Goal: Task Accomplishment & Management: Complete application form

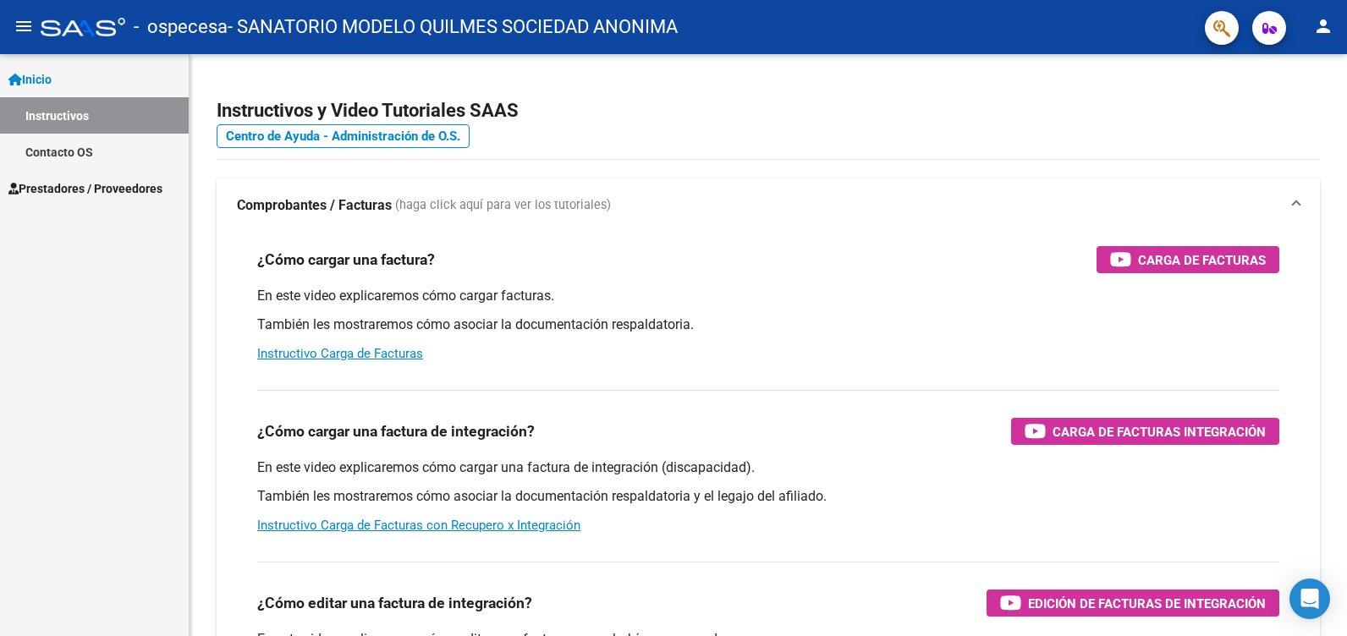
click at [113, 187] on span "Prestadores / Proveedores" at bounding box center [85, 188] width 154 height 19
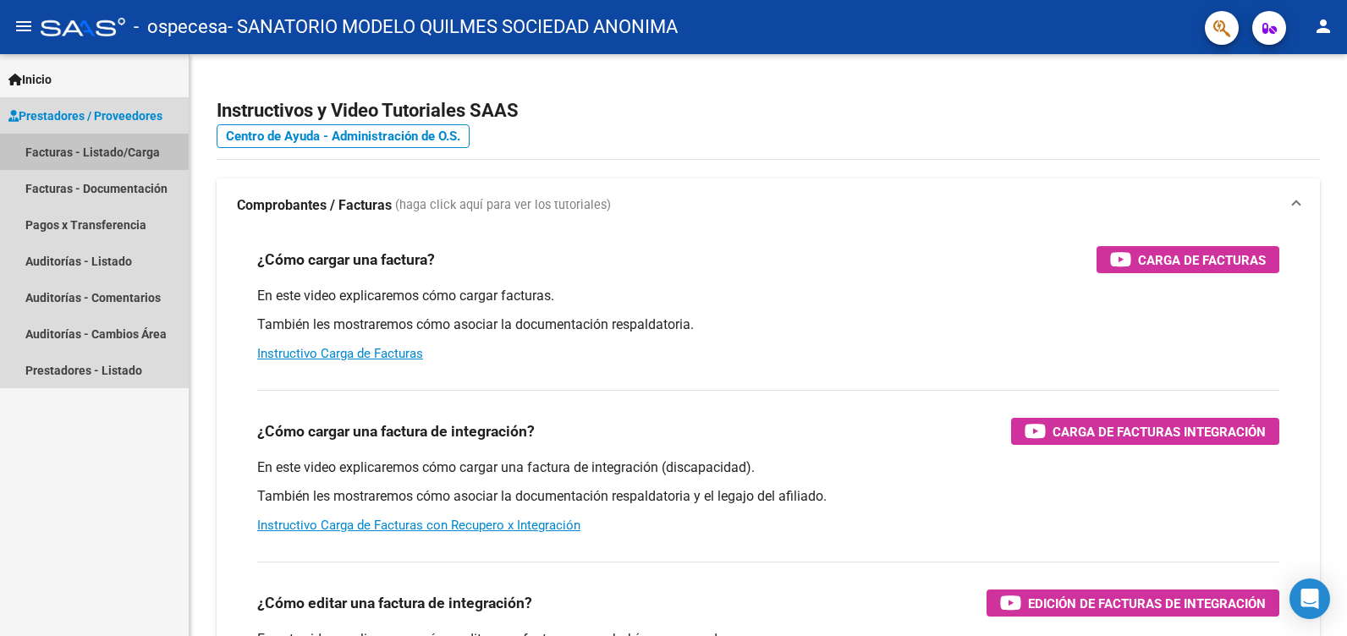
click at [113, 144] on link "Facturas - Listado/Carga" at bounding box center [94, 152] width 189 height 36
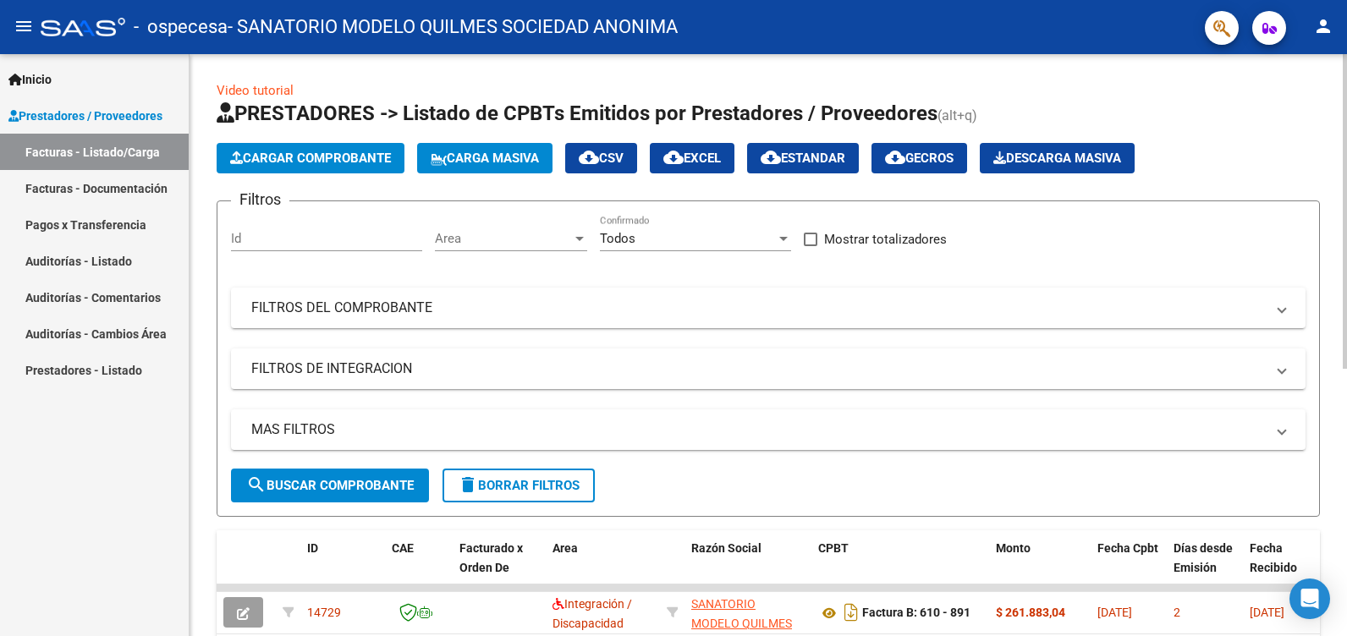
click at [327, 157] on span "Cargar Comprobante" at bounding box center [310, 158] width 161 height 15
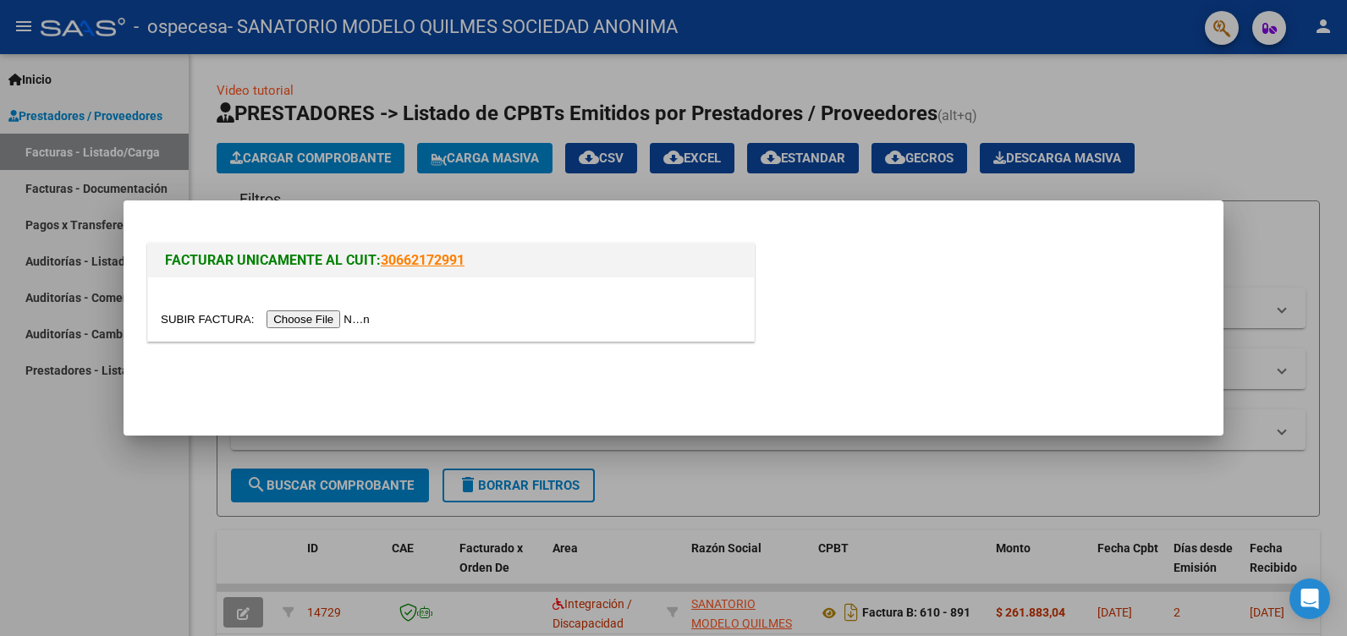
click at [329, 319] on input "file" at bounding box center [268, 320] width 214 height 18
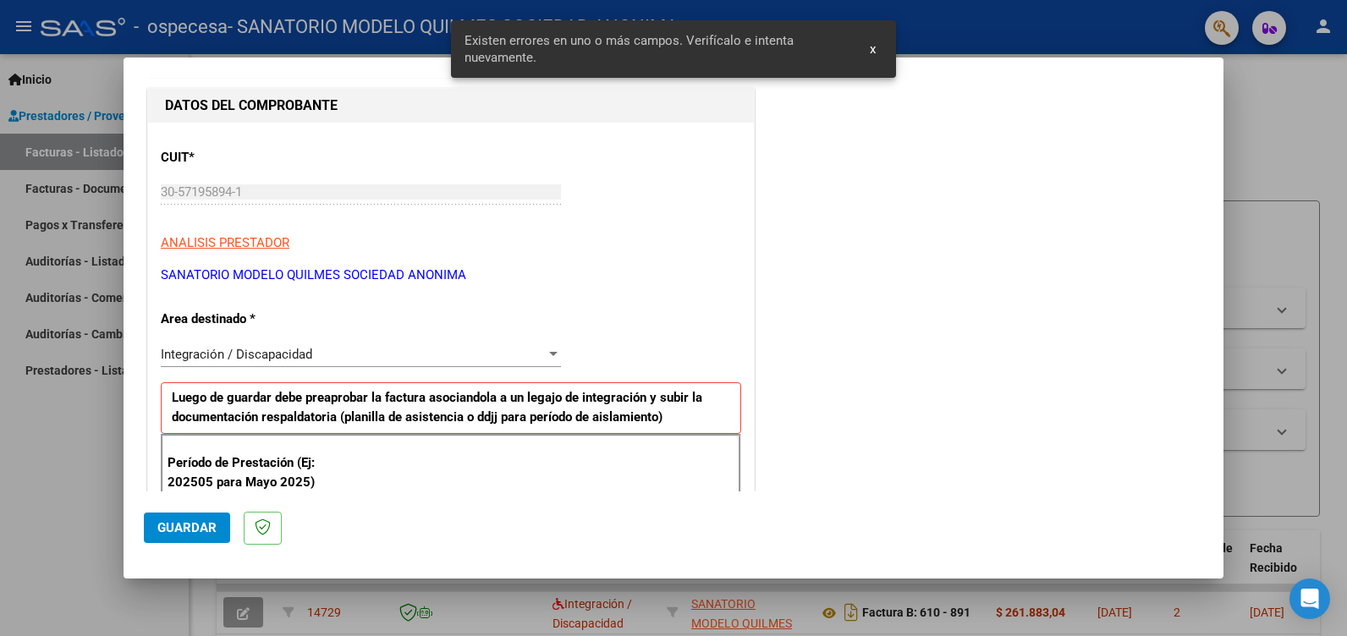
scroll to position [169, 0]
click at [549, 350] on div at bounding box center [553, 352] width 8 height 4
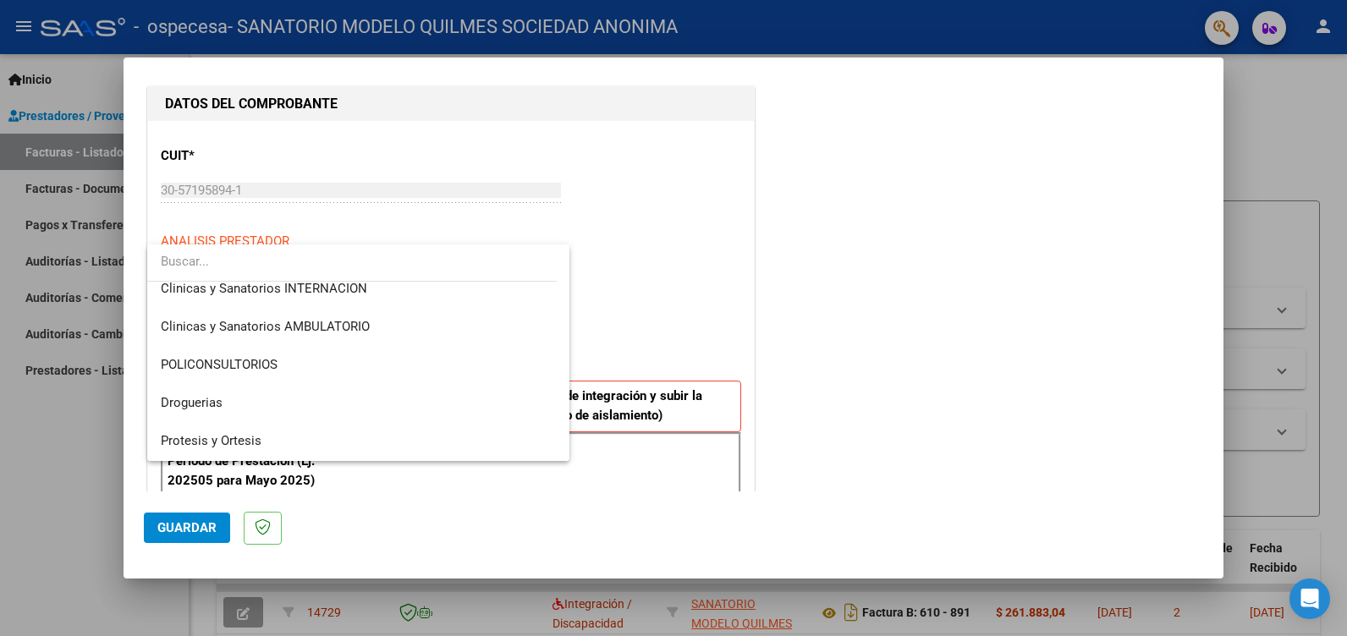
scroll to position [355, 0]
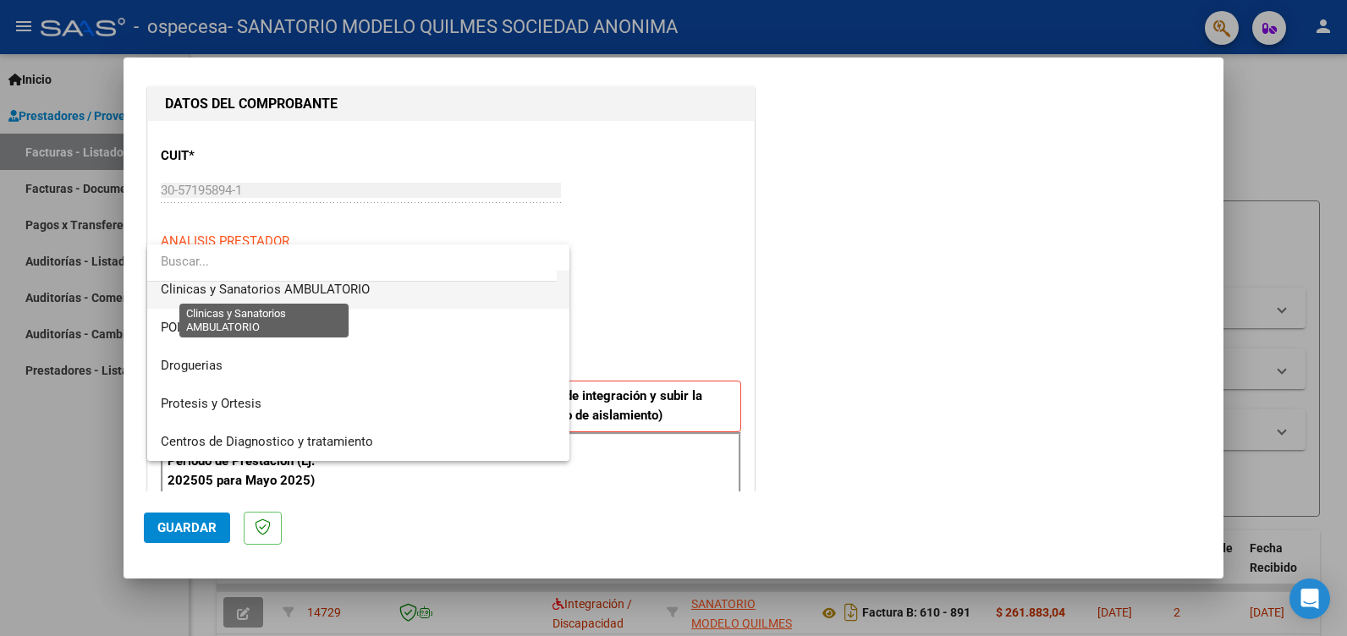
click at [340, 289] on span "Clinicas y Sanatorios AMBULATORIO" at bounding box center [265, 289] width 209 height 15
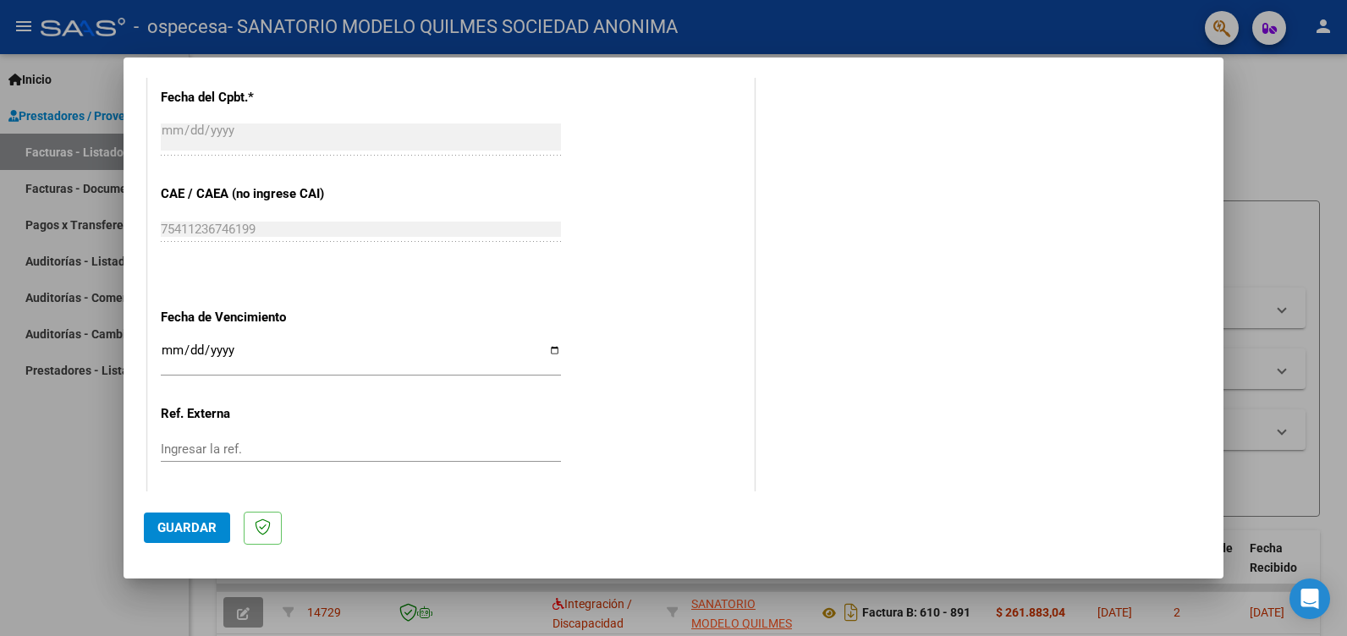
scroll to position [846, 0]
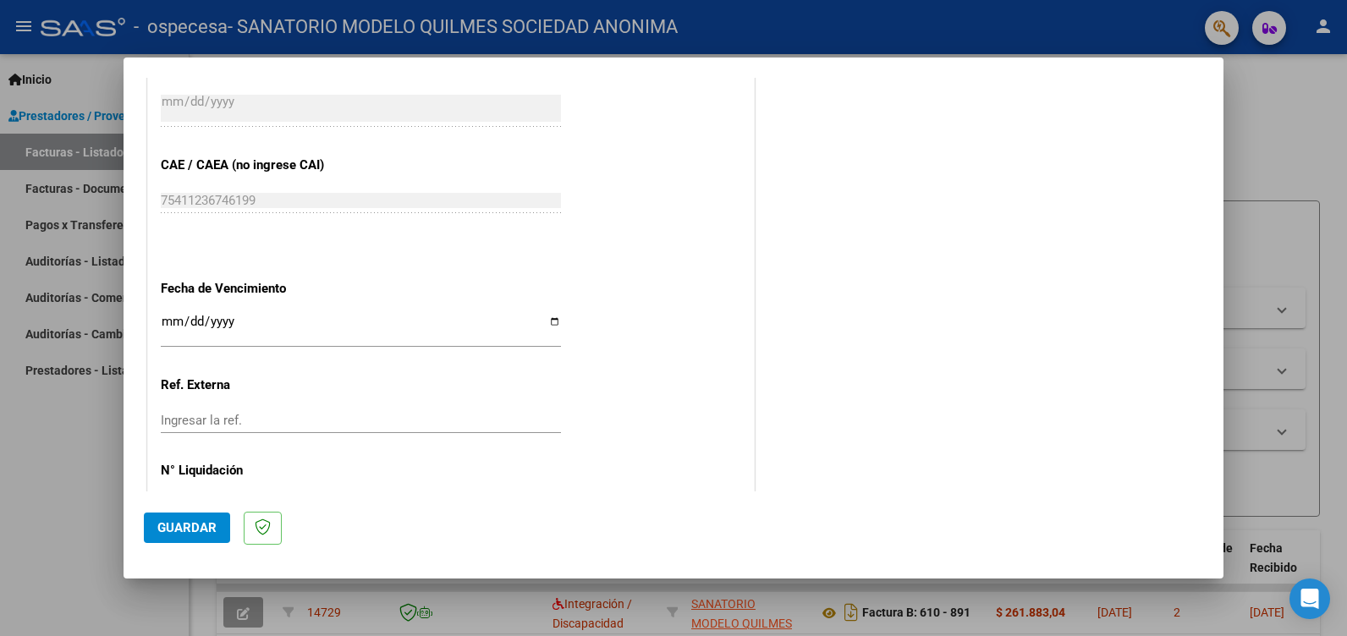
click at [168, 322] on input "Ingresar la fecha" at bounding box center [361, 328] width 400 height 27
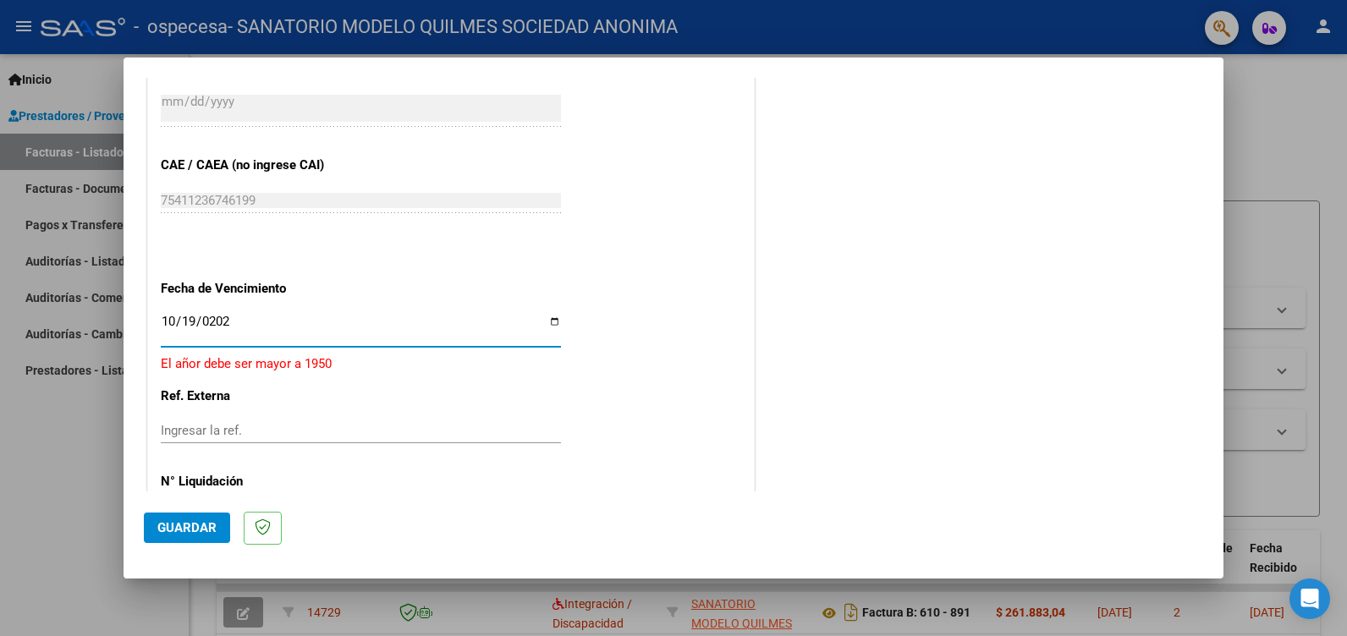
type input "[DATE]"
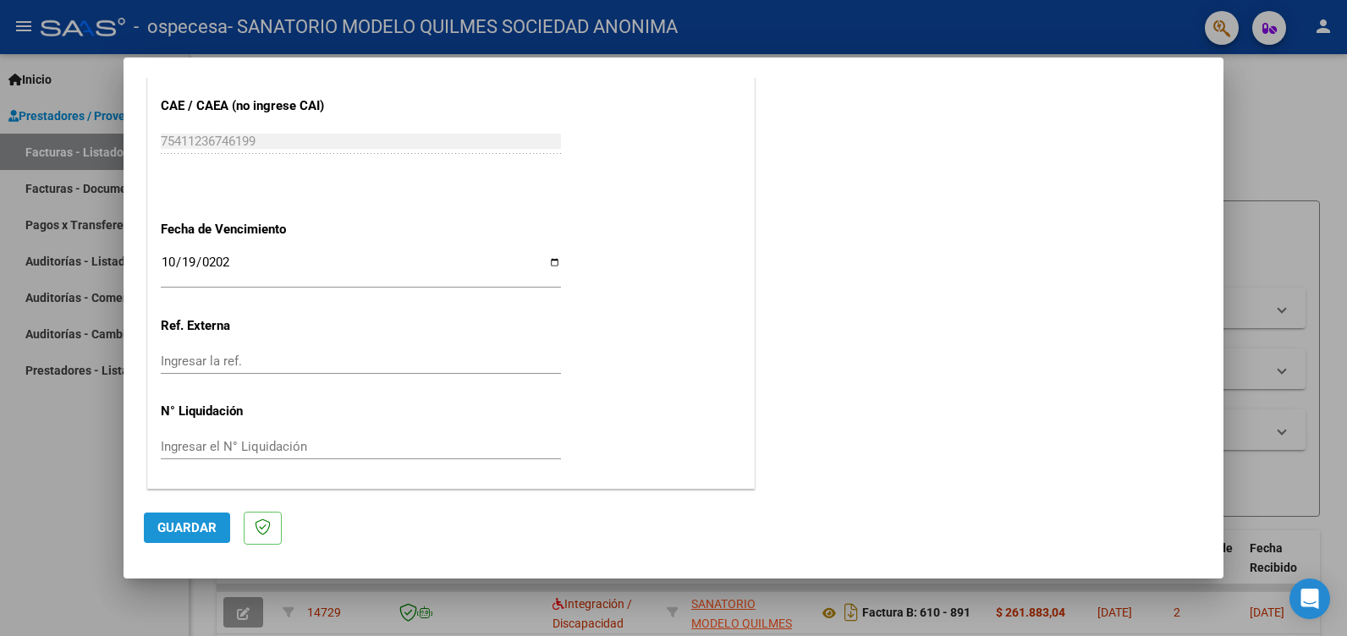
click at [179, 518] on button "Guardar" at bounding box center [187, 528] width 86 height 30
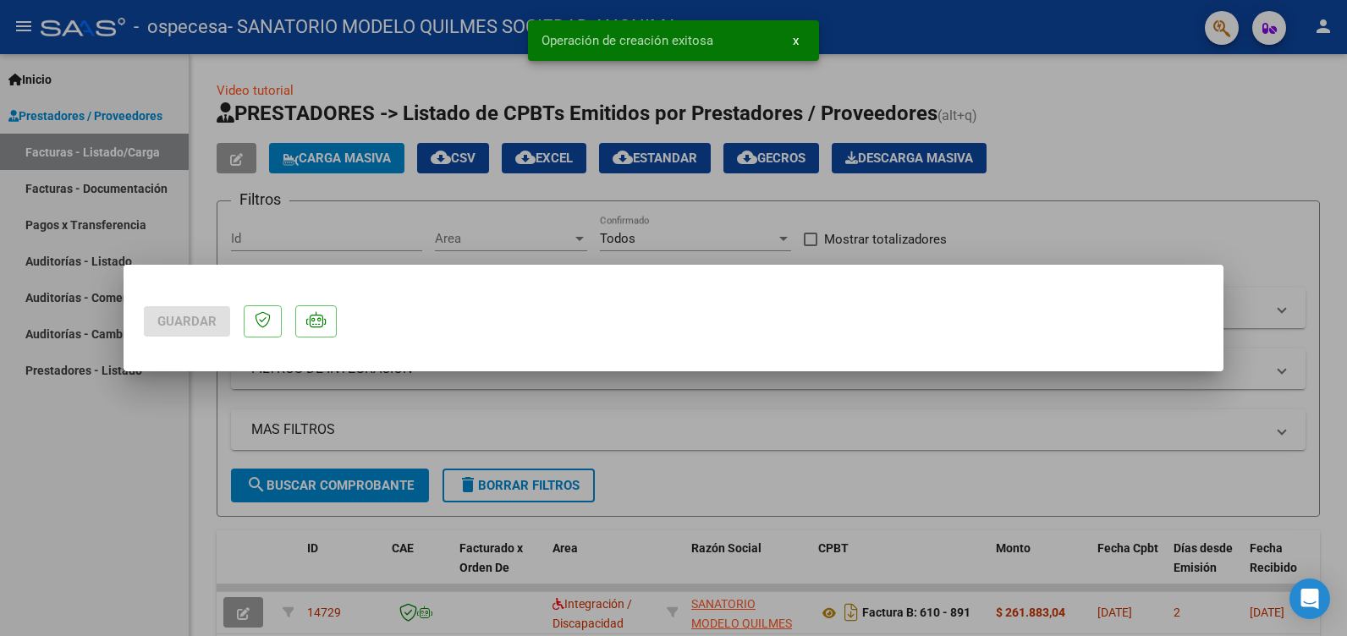
scroll to position [0, 0]
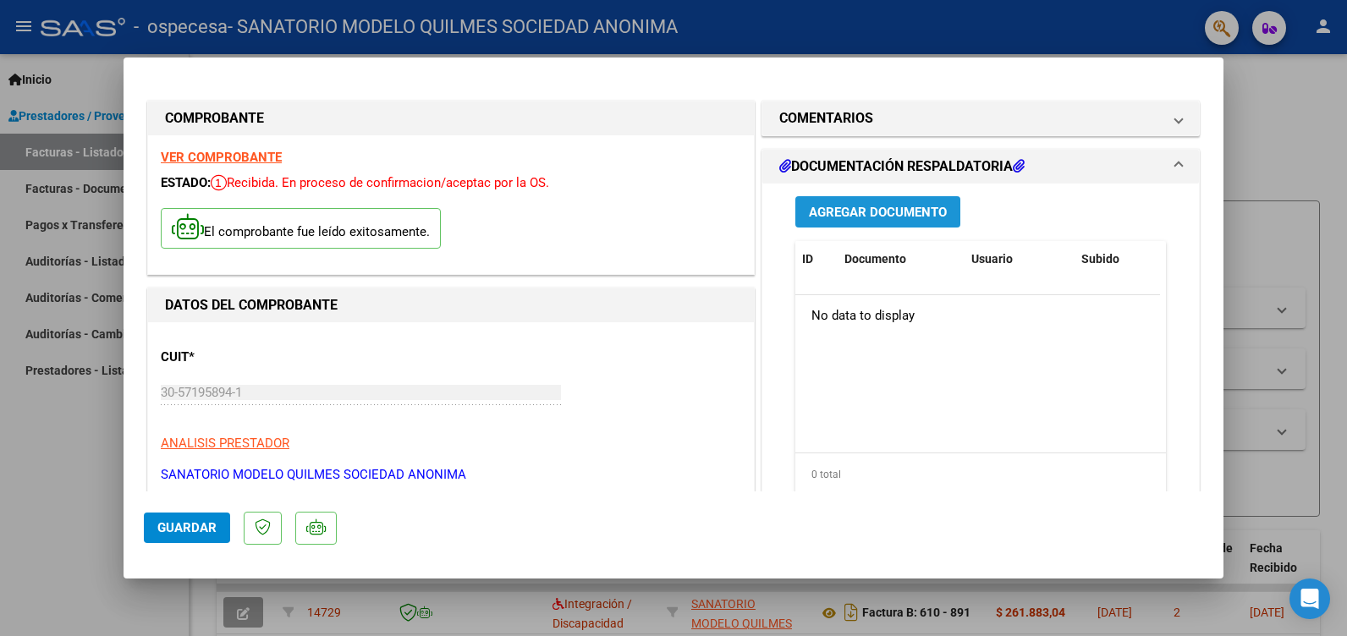
click at [834, 209] on span "Agregar Documento" at bounding box center [878, 212] width 138 height 15
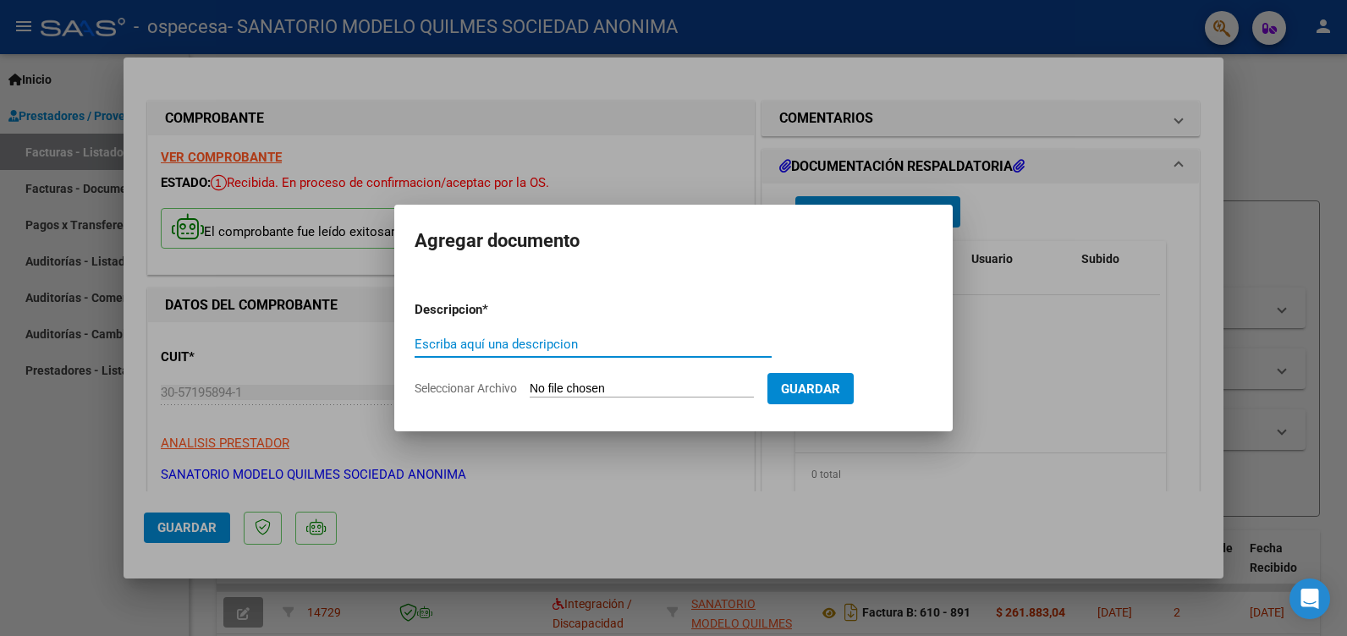
click at [532, 337] on input "Escriba aquí una descripcion" at bounding box center [593, 344] width 357 height 15
type input "LISTADO"
click at [656, 390] on input "Seleccionar Archivo" at bounding box center [642, 390] width 224 height 16
type input "C:\fakepath\LISTADO.pdf"
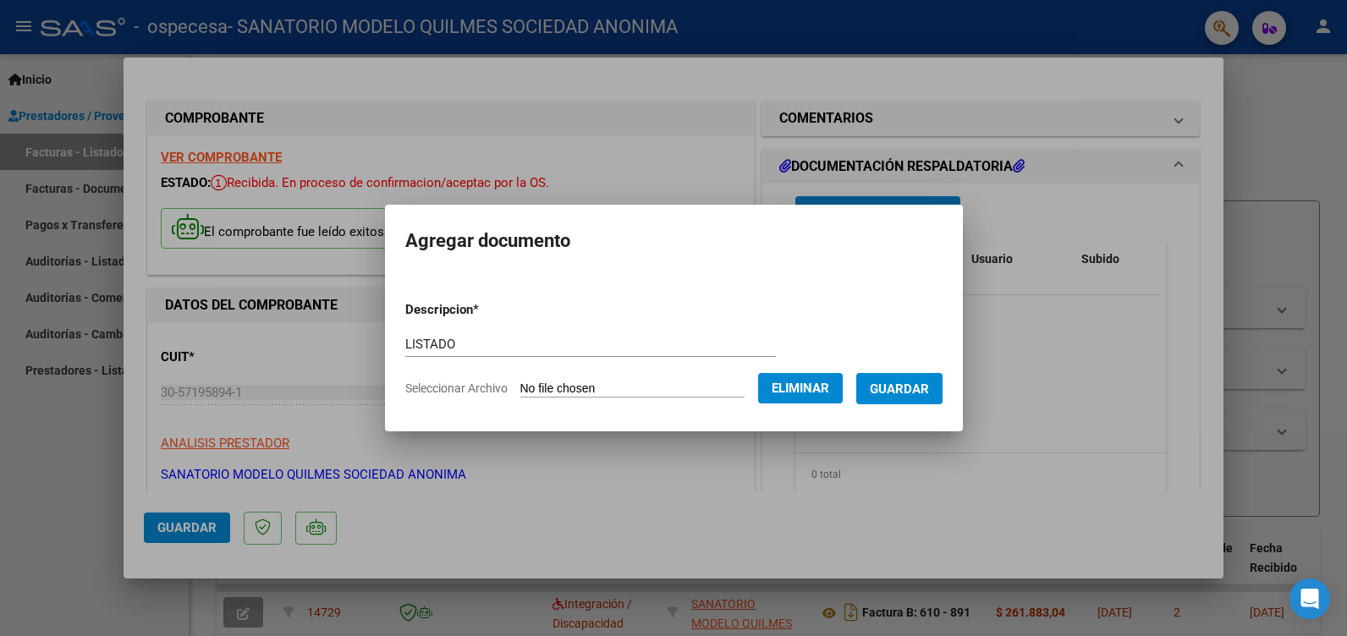
click at [929, 383] on span "Guardar" at bounding box center [899, 389] width 59 height 15
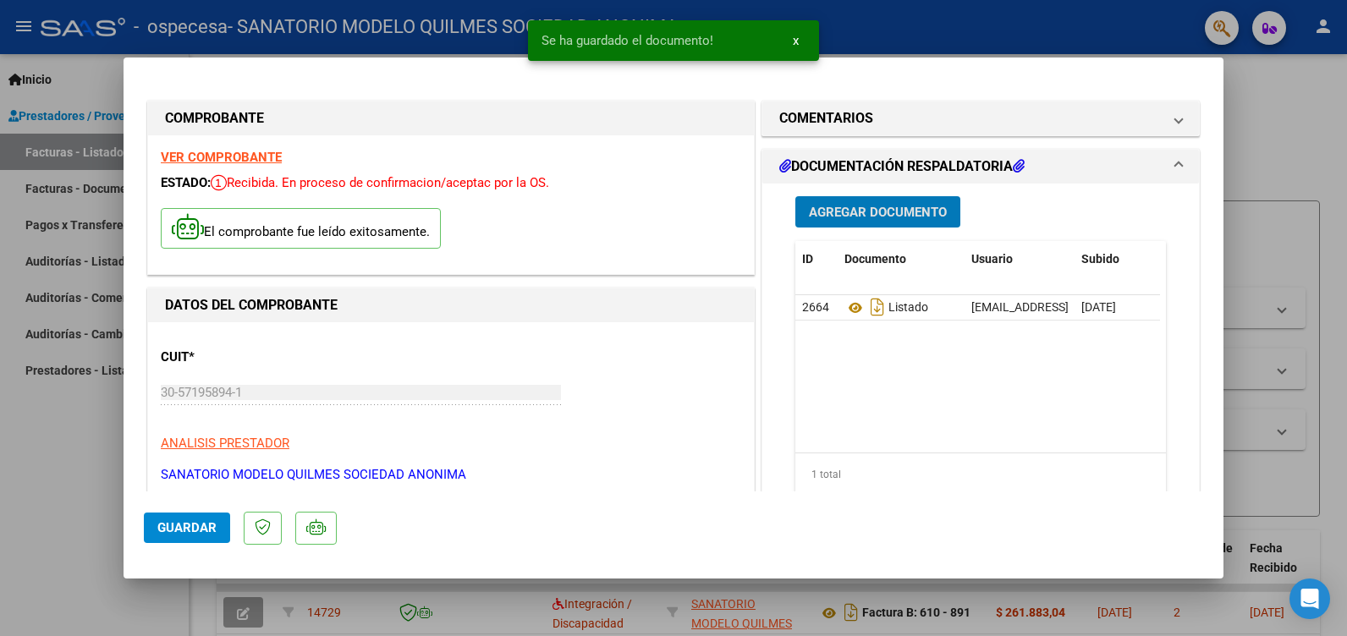
click at [202, 522] on span "Guardar" at bounding box center [186, 527] width 59 height 15
click at [60, 514] on div at bounding box center [673, 318] width 1347 height 636
type input "$ 0,00"
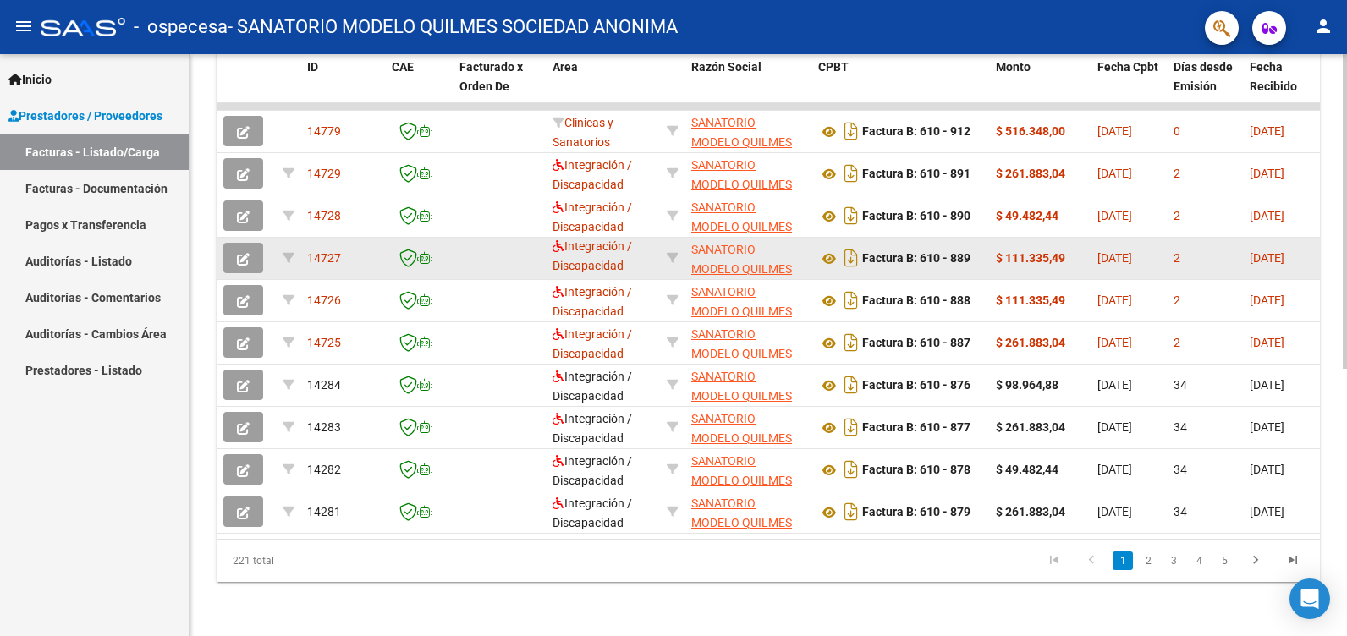
scroll to position [3, 0]
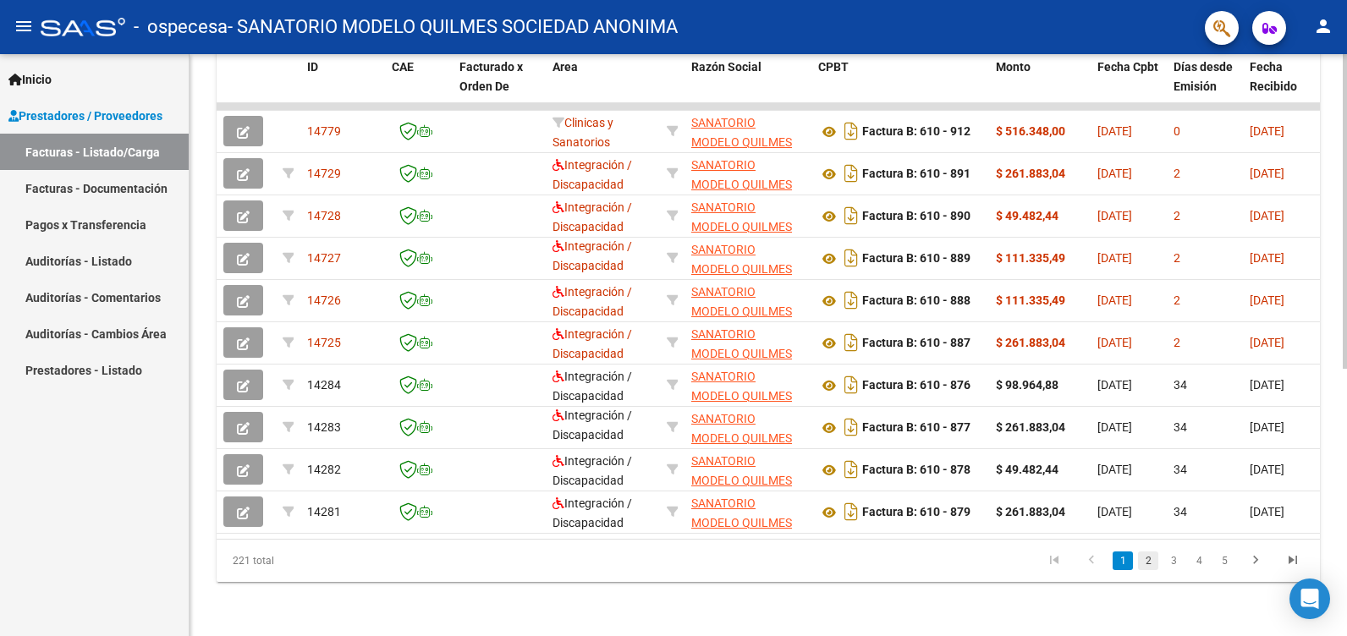
click at [1151, 563] on link "2" at bounding box center [1148, 561] width 20 height 19
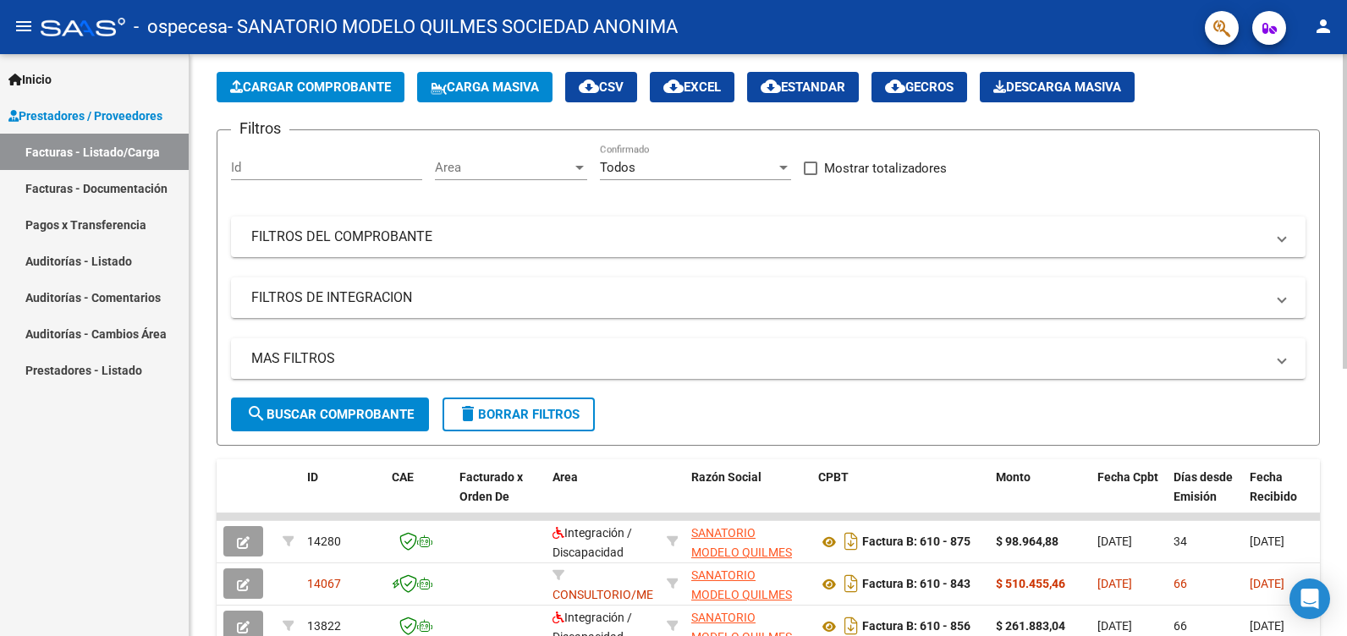
scroll to position [0, 0]
